Goal: Task Accomplishment & Management: Use online tool/utility

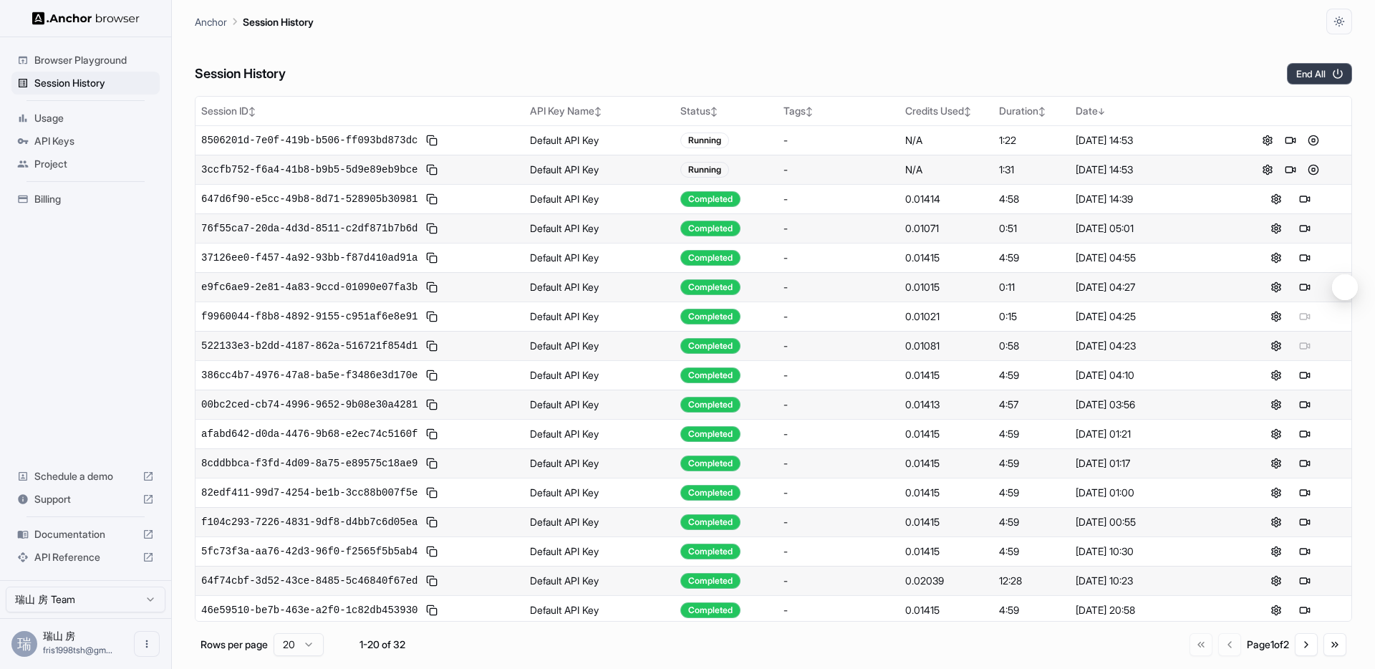
click at [1302, 68] on button "End All" at bounding box center [1319, 73] width 65 height 21
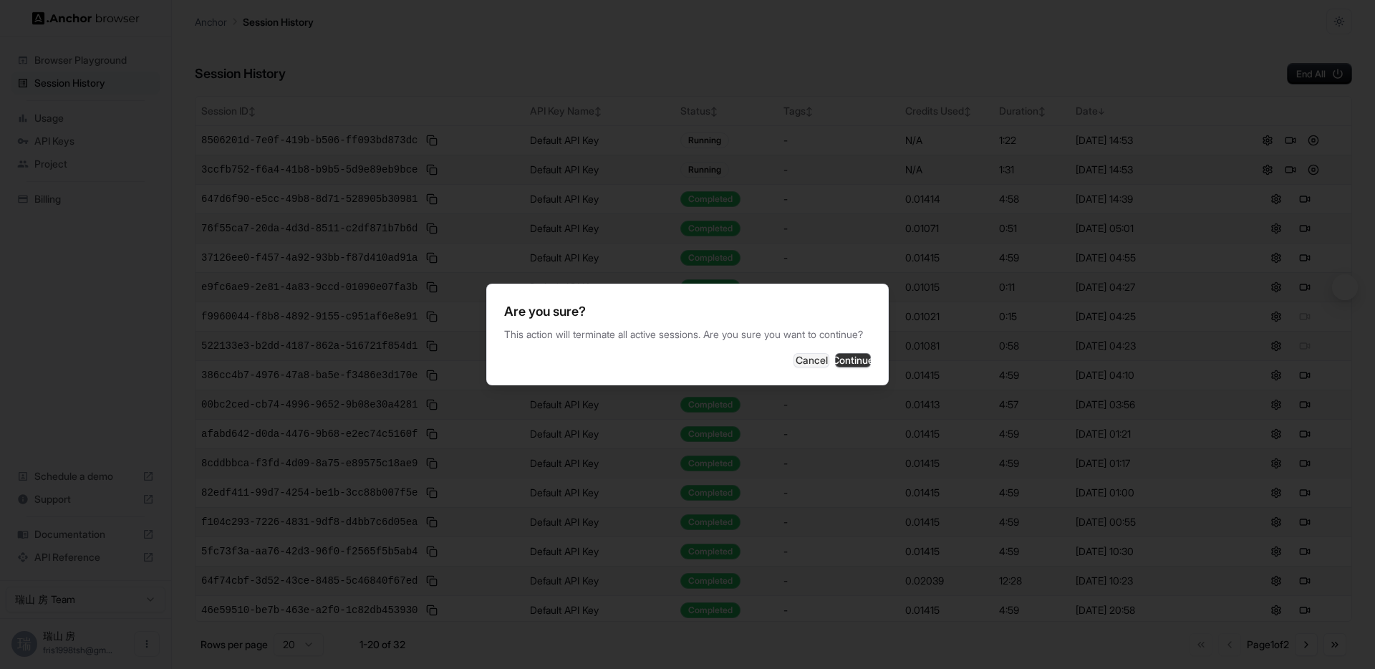
click at [845, 363] on button "Continue" at bounding box center [853, 360] width 36 height 14
